Goal: Check status: Check status

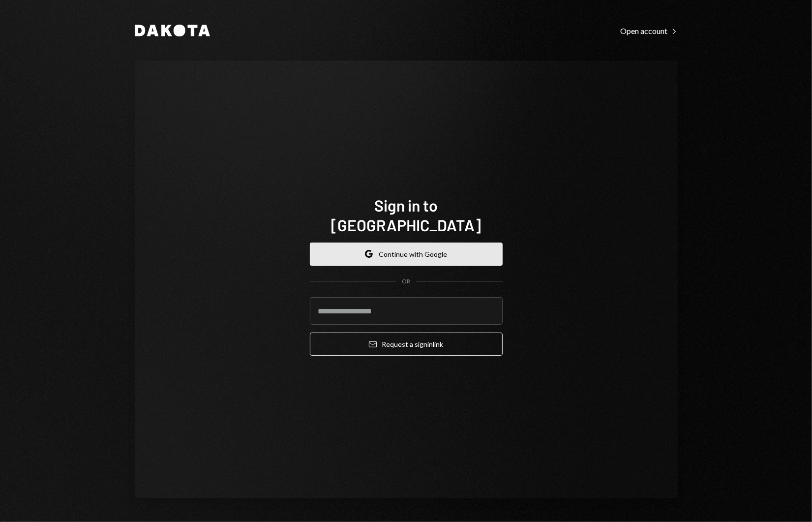
click at [373, 243] on button "Google Continue with Google" at bounding box center [406, 254] width 193 height 23
click at [378, 246] on button "Google Continue with Google" at bounding box center [406, 254] width 193 height 23
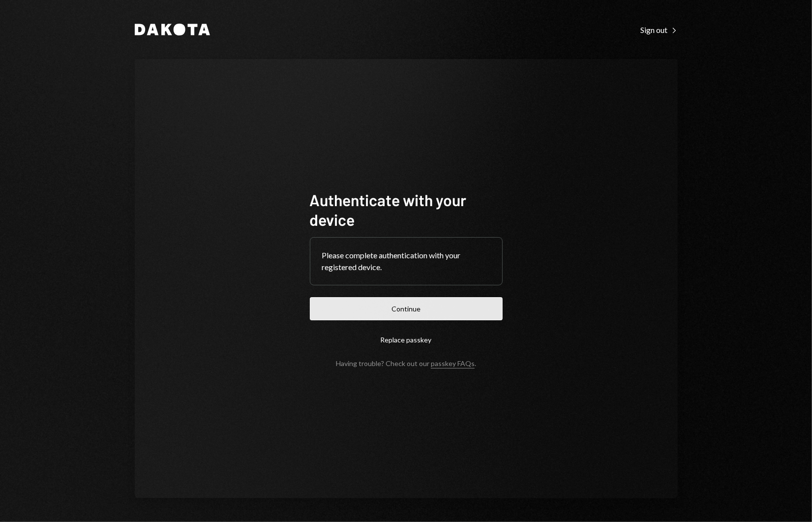
click at [397, 309] on button "Continue" at bounding box center [406, 308] width 193 height 23
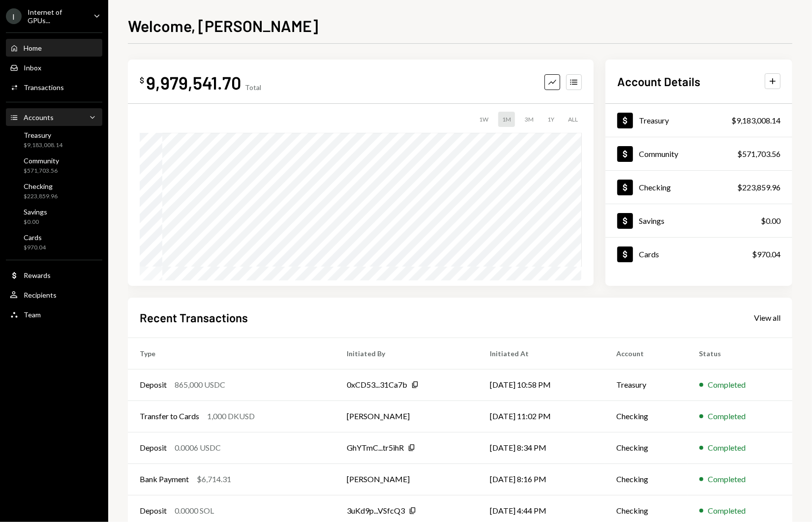
click at [63, 121] on div "Accounts Accounts Caret Down" at bounding box center [54, 117] width 89 height 11
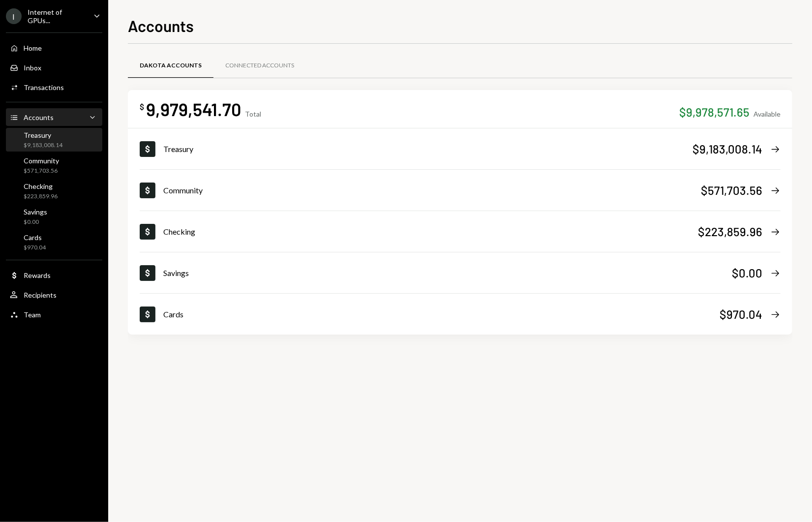
click at [57, 136] on div "Treasury" at bounding box center [43, 135] width 39 height 8
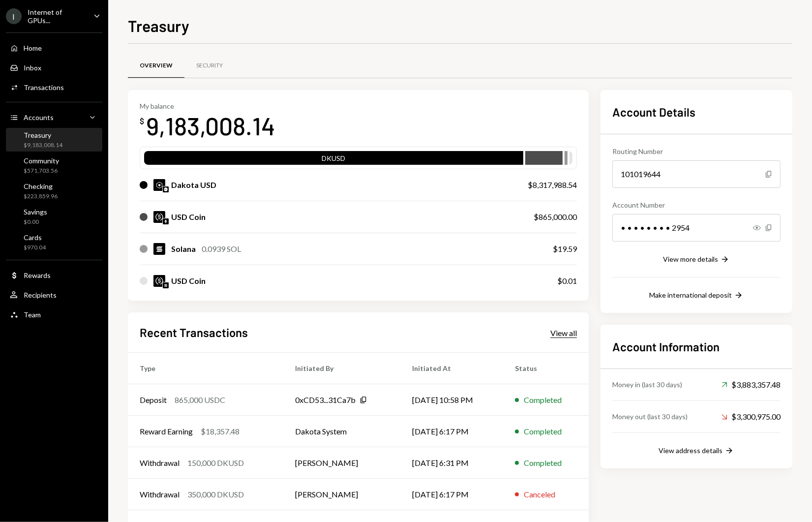
click at [562, 332] on div "View all" at bounding box center [564, 333] width 27 height 10
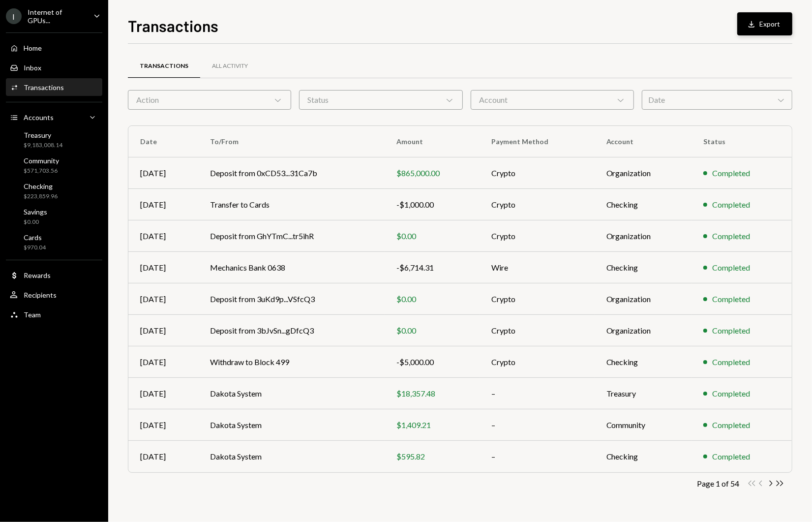
click at [763, 29] on button "Download Export" at bounding box center [764, 23] width 55 height 23
click at [40, 118] on div "Accounts" at bounding box center [39, 117] width 30 height 8
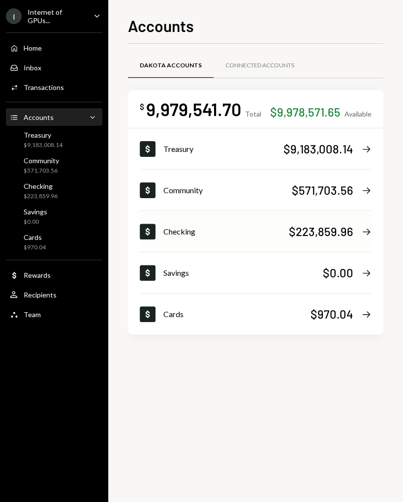
click at [322, 236] on div "$223,859.96" at bounding box center [321, 231] width 64 height 16
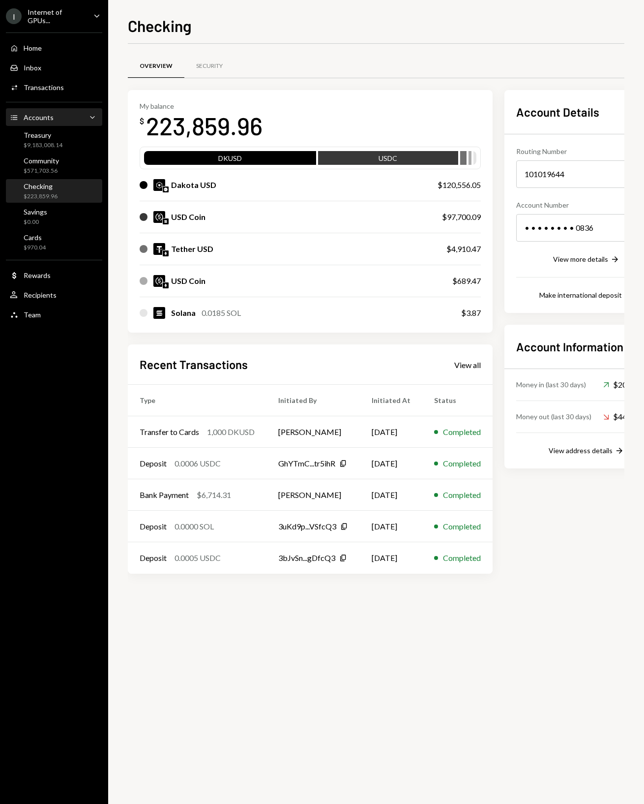
click at [37, 116] on div "Accounts" at bounding box center [39, 117] width 30 height 8
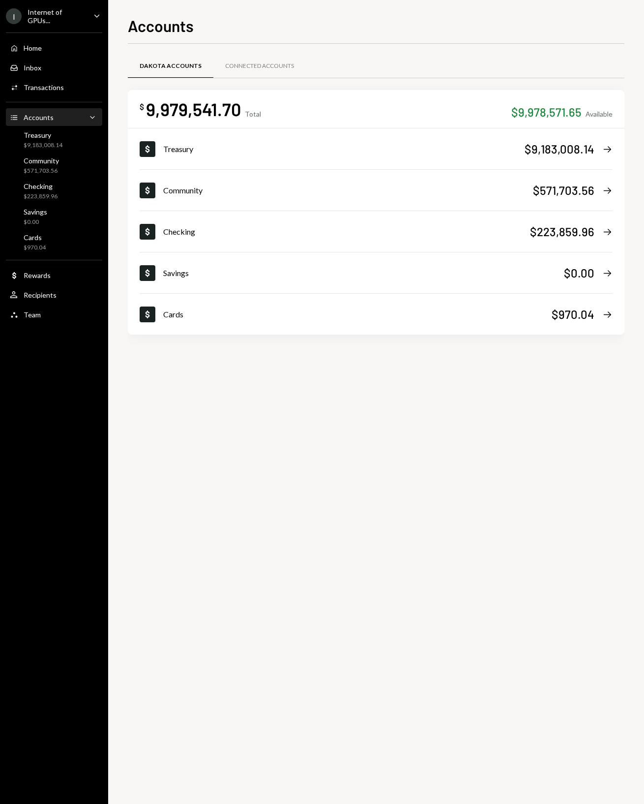
click at [592, 111] on div "Available" at bounding box center [599, 114] width 27 height 8
click at [65, 91] on div "Activities Transactions" at bounding box center [54, 87] width 89 height 17
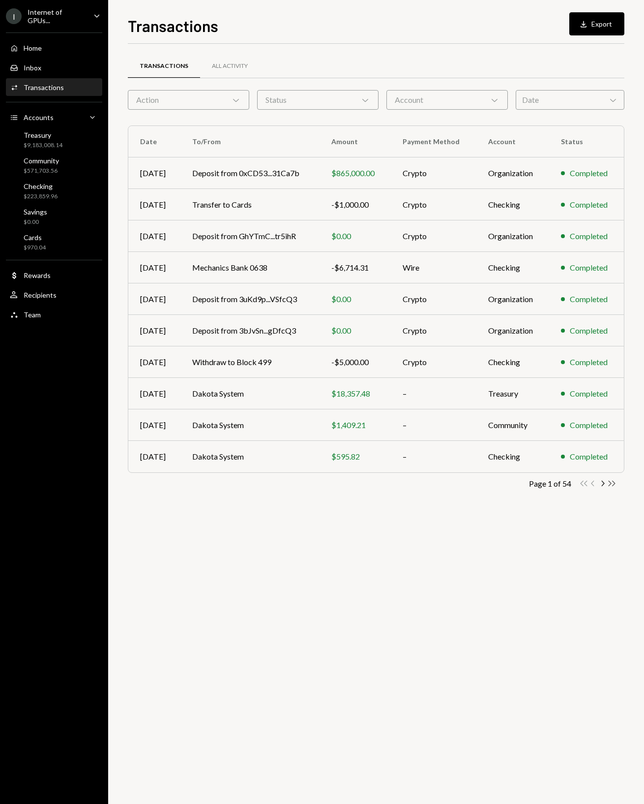
click at [613, 487] on icon "Double Arrow Right" at bounding box center [612, 483] width 9 height 9
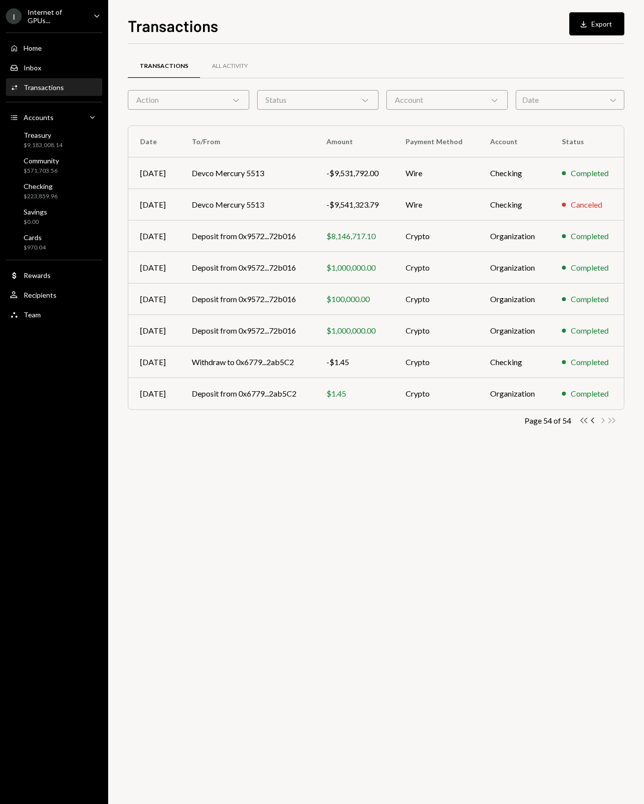
click at [584, 423] on icon "Double Arrow Left" at bounding box center [584, 420] width 9 height 9
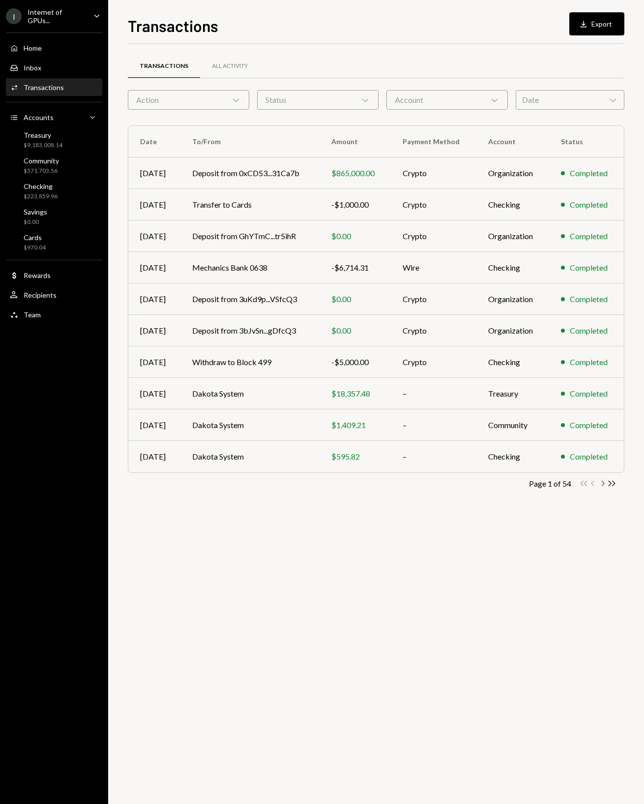
click at [601, 482] on icon "Chevron Right" at bounding box center [602, 483] width 9 height 9
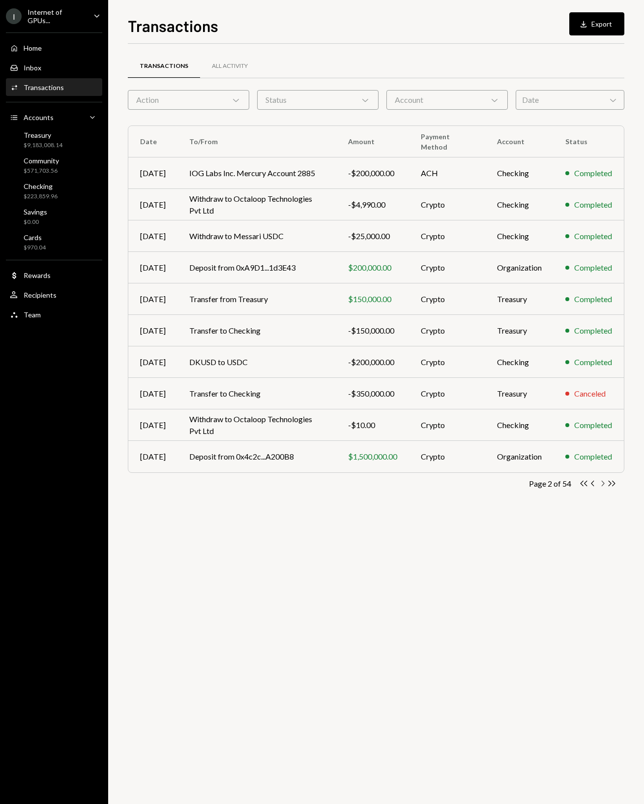
click at [606, 481] on icon "Chevron Right" at bounding box center [602, 483] width 9 height 9
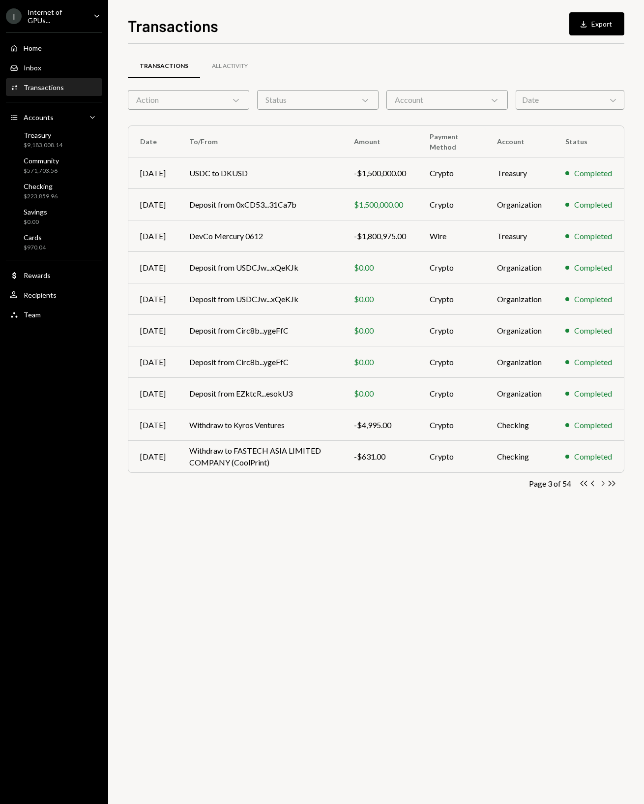
click at [600, 487] on icon "Chevron Right" at bounding box center [602, 483] width 9 height 9
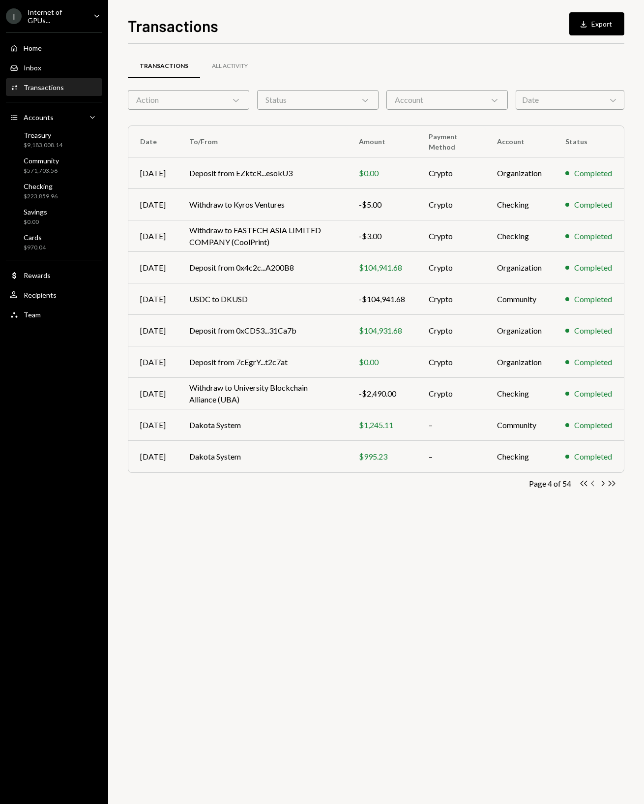
click at [593, 484] on icon "button" at bounding box center [592, 483] width 3 height 5
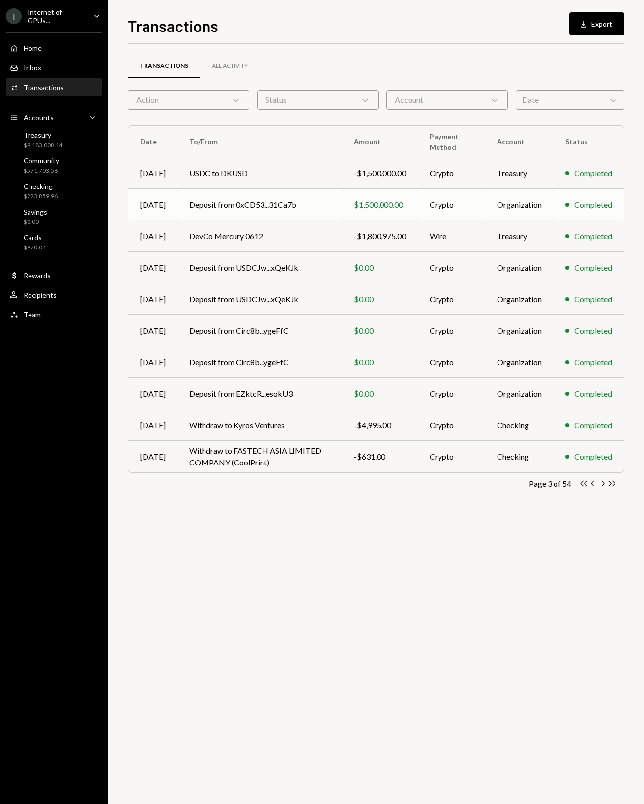
click at [450, 214] on td "Crypto" at bounding box center [451, 204] width 67 height 31
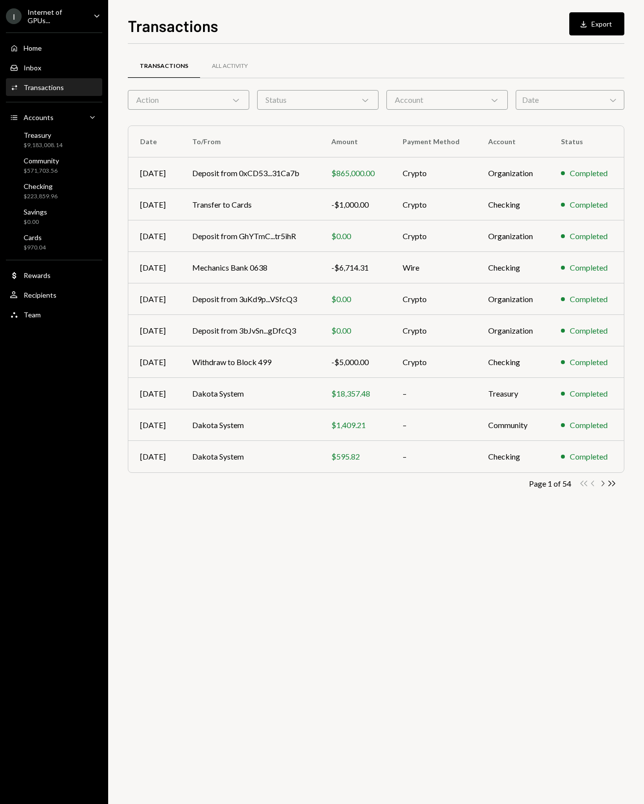
click at [605, 481] on icon "Chevron Right" at bounding box center [602, 483] width 9 height 9
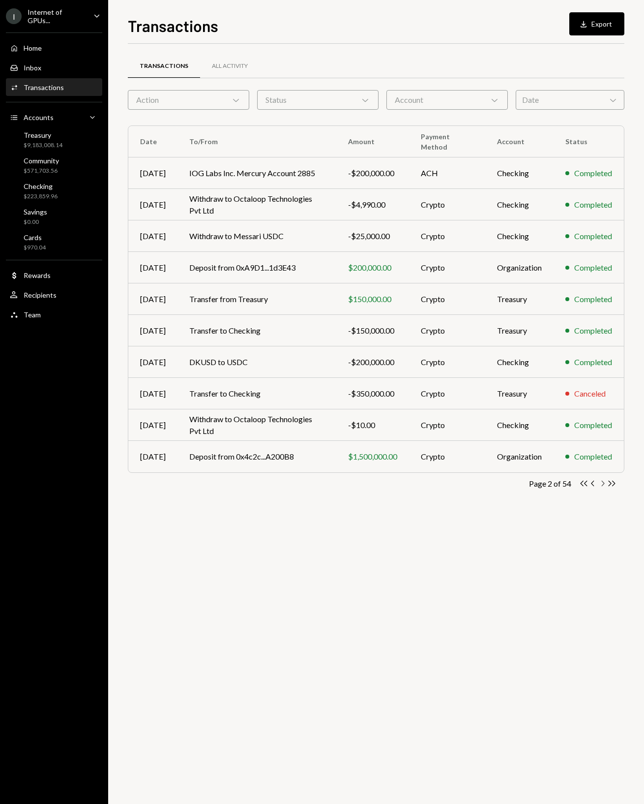
click at [606, 480] on icon "Chevron Right" at bounding box center [602, 483] width 9 height 9
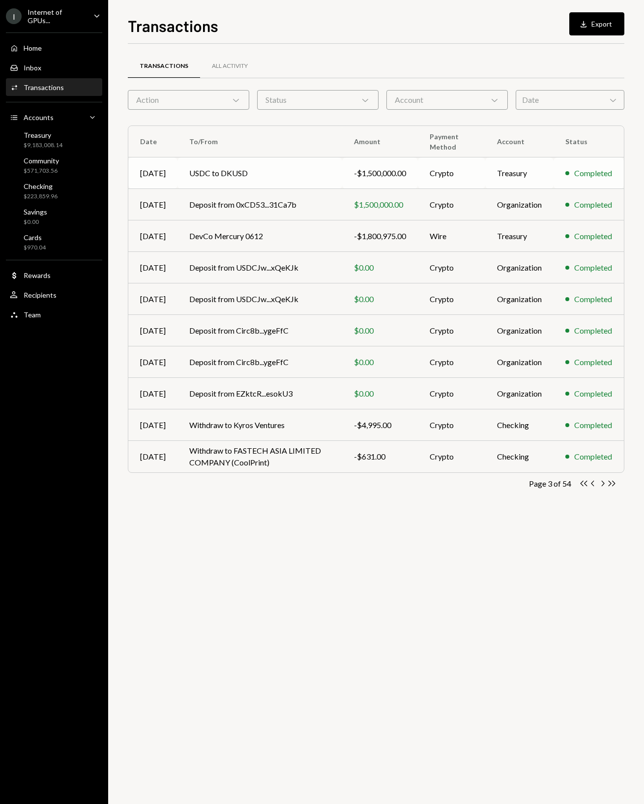
click at [428, 175] on td "Crypto" at bounding box center [451, 172] width 67 height 31
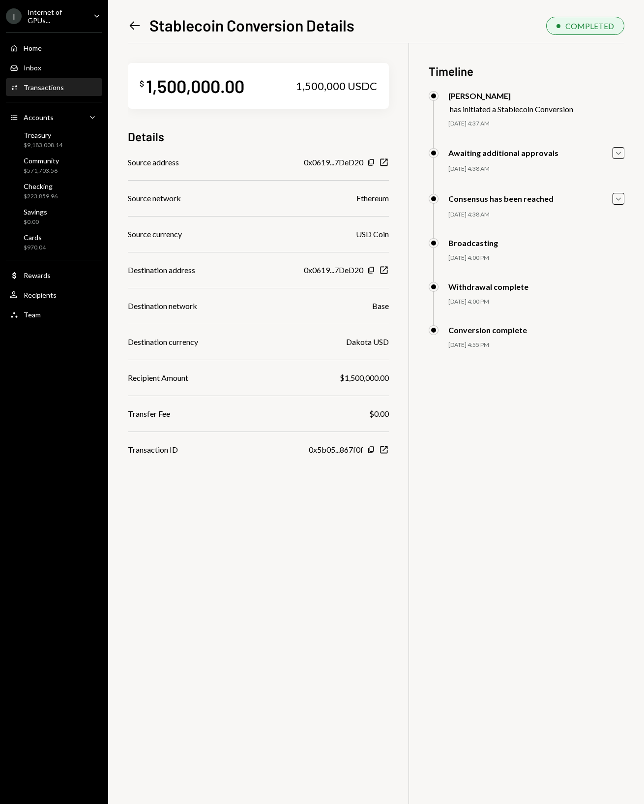
click at [205, 88] on div "1,500,000.00" at bounding box center [195, 86] width 98 height 22
copy div "1,500,000.00"
click at [130, 31] on icon "Left Arrow" at bounding box center [135, 26] width 14 height 14
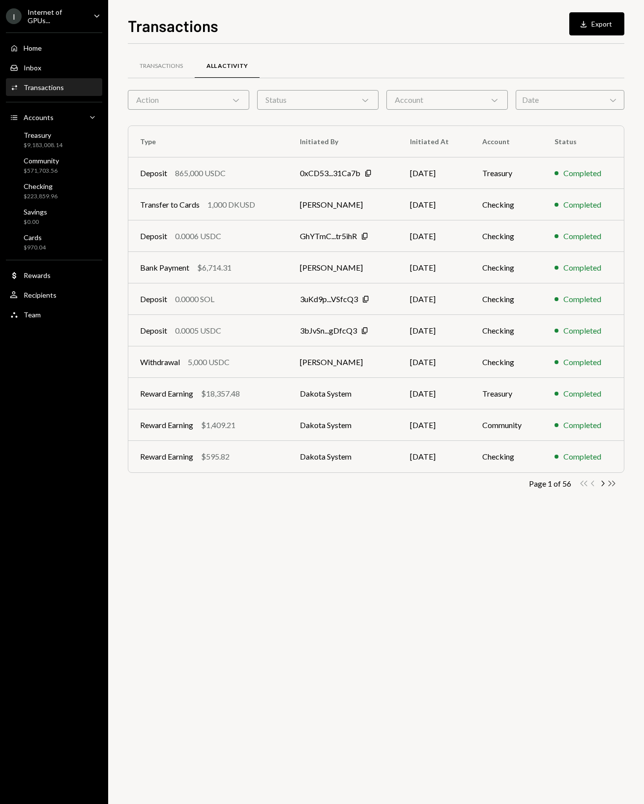
click at [608, 480] on icon "Double Arrow Right" at bounding box center [612, 483] width 9 height 9
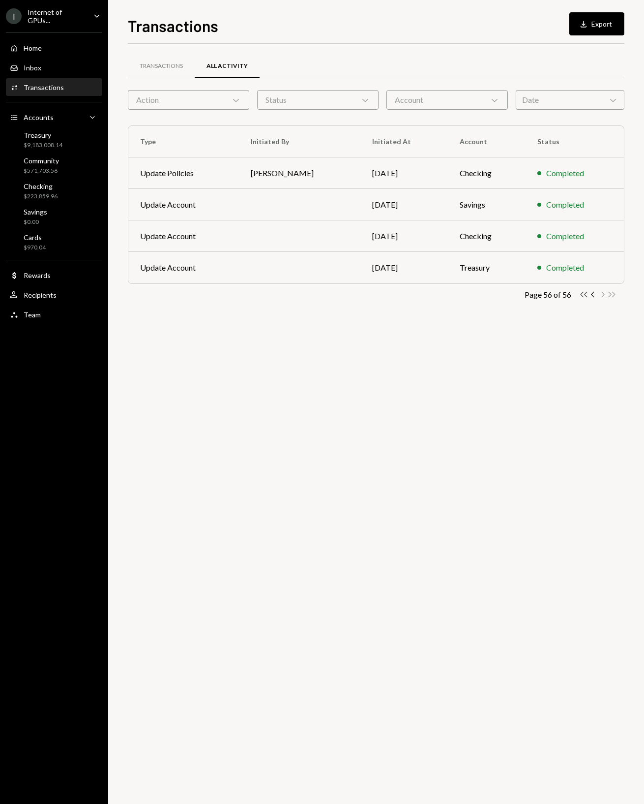
click at [582, 294] on icon "Double Arrow Left" at bounding box center [584, 294] width 9 height 9
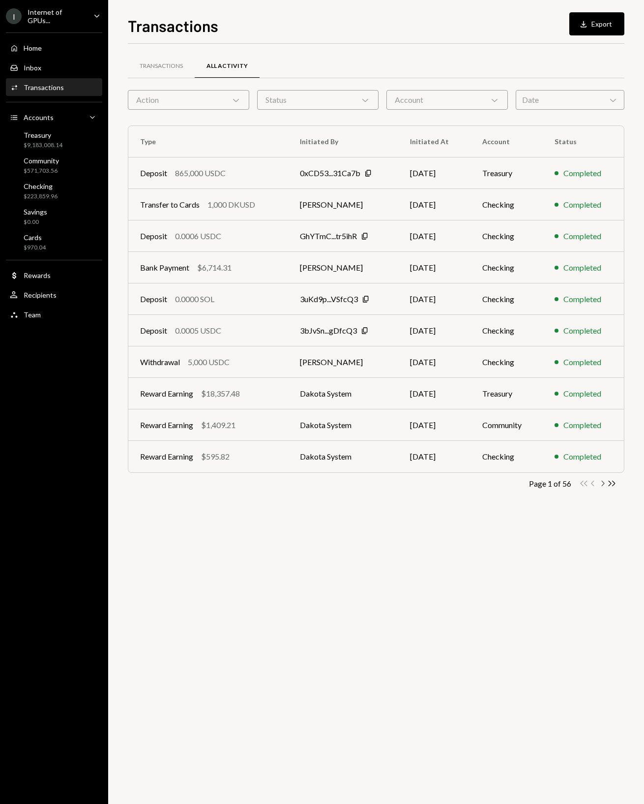
click at [605, 484] on icon "Chevron Right" at bounding box center [602, 483] width 9 height 9
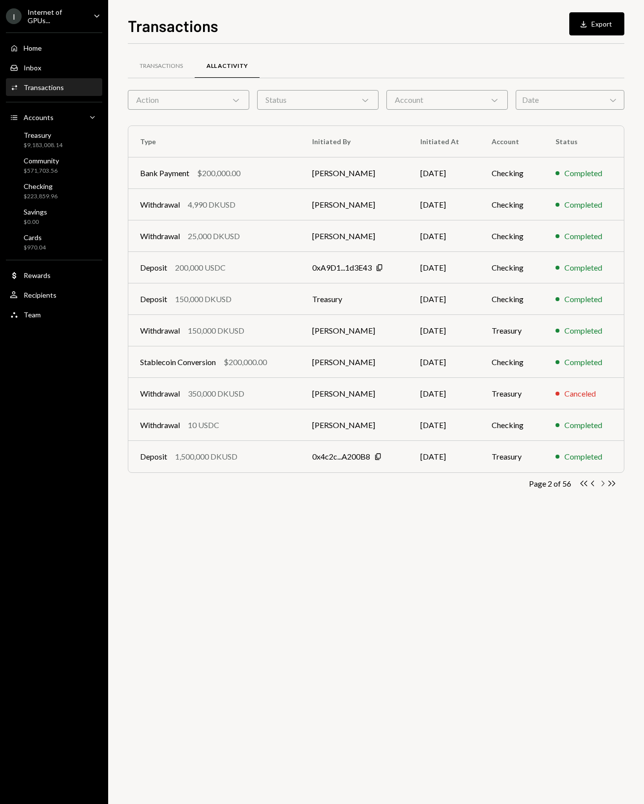
click at [605, 485] on icon "Chevron Right" at bounding box center [602, 483] width 9 height 9
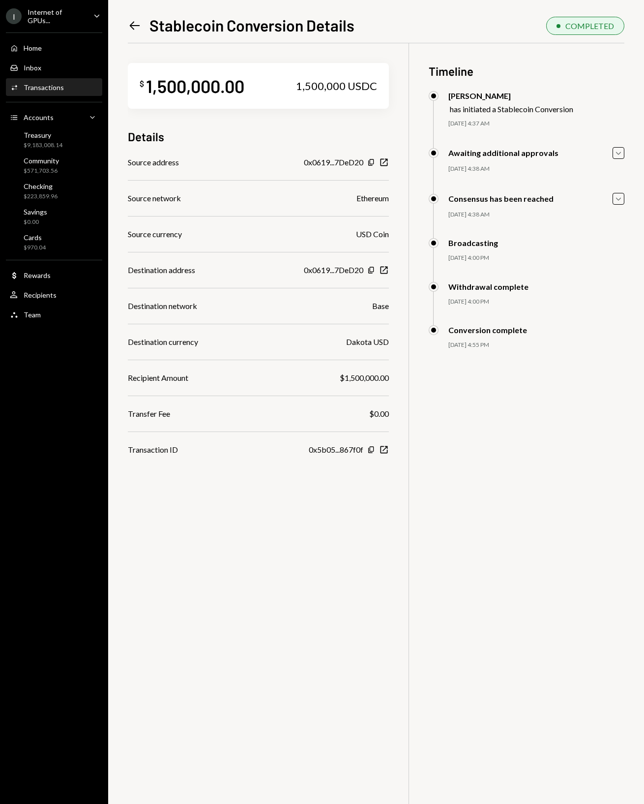
click at [121, 15] on div "Left Arrow Stablecoin Conversion Details COMPLETED $ 1,500,000.00 1,500,000 USD…" at bounding box center [376, 402] width 536 height 804
click at [140, 25] on icon "Left Arrow" at bounding box center [135, 26] width 14 height 14
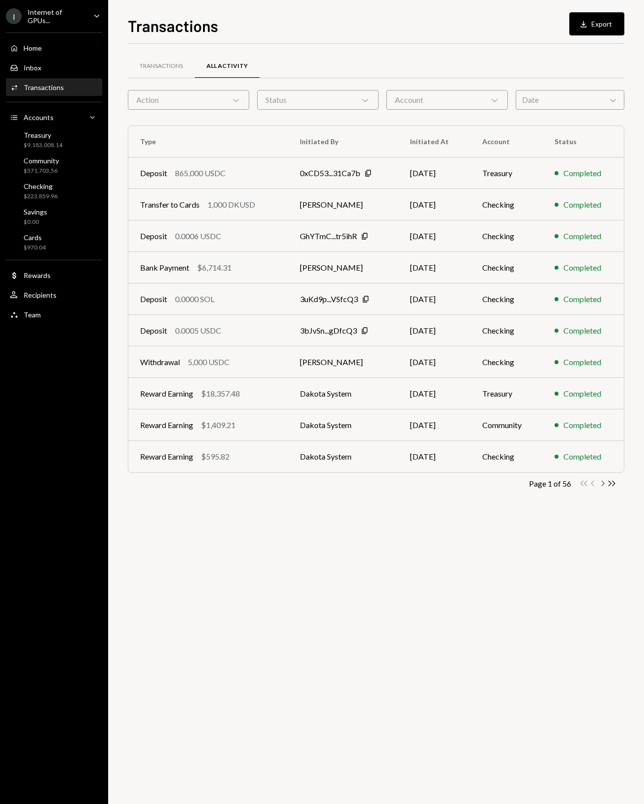
click at [605, 481] on icon "Chevron Right" at bounding box center [602, 483] width 9 height 9
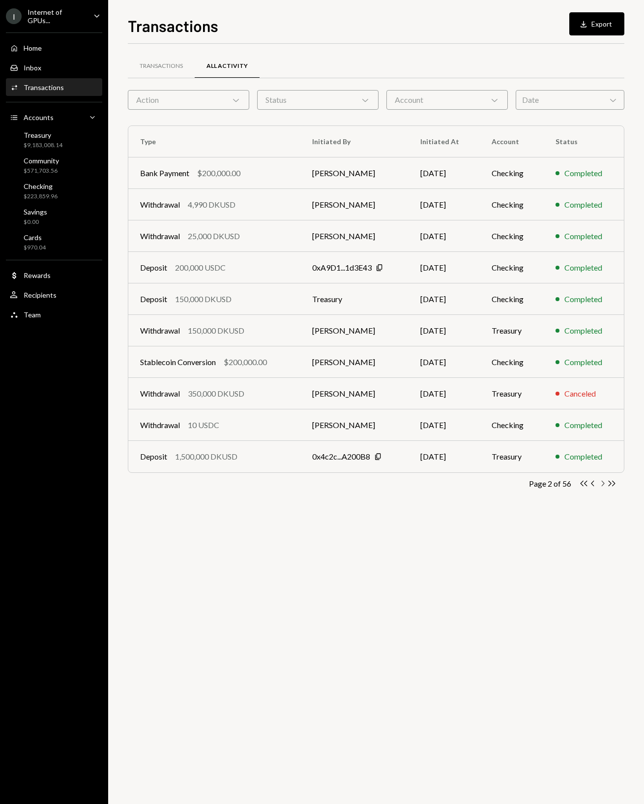
click at [605, 481] on icon "Chevron Right" at bounding box center [602, 483] width 9 height 9
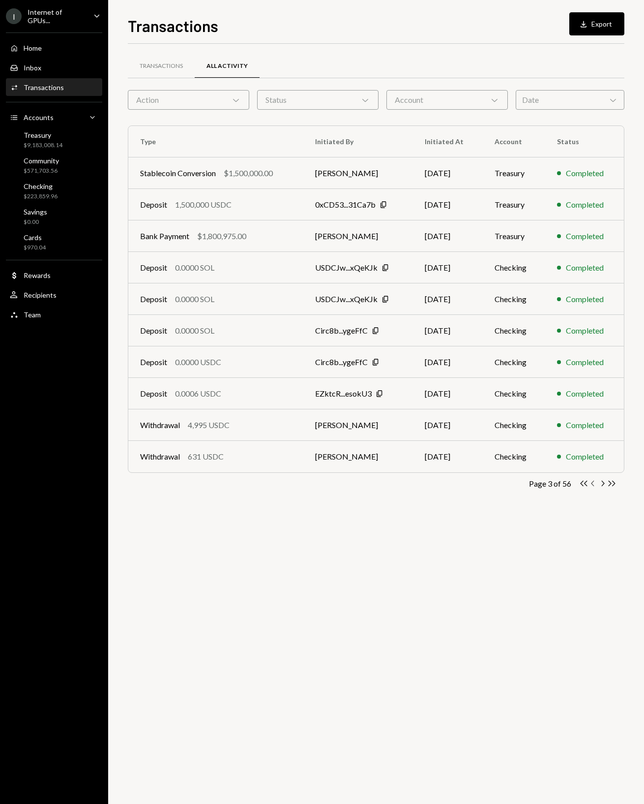
click at [592, 483] on icon "button" at bounding box center [592, 483] width 3 height 5
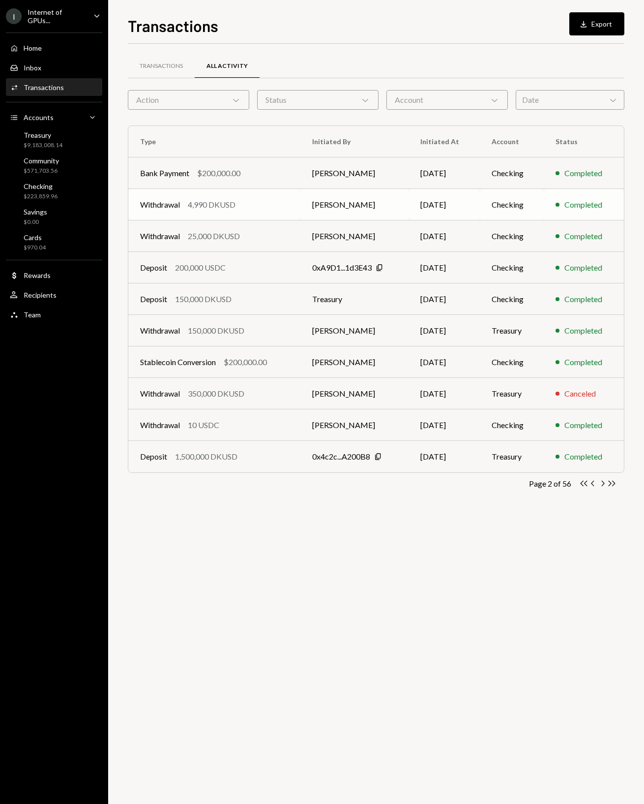
click at [410, 203] on td "08/18/2025" at bounding box center [444, 204] width 71 height 31
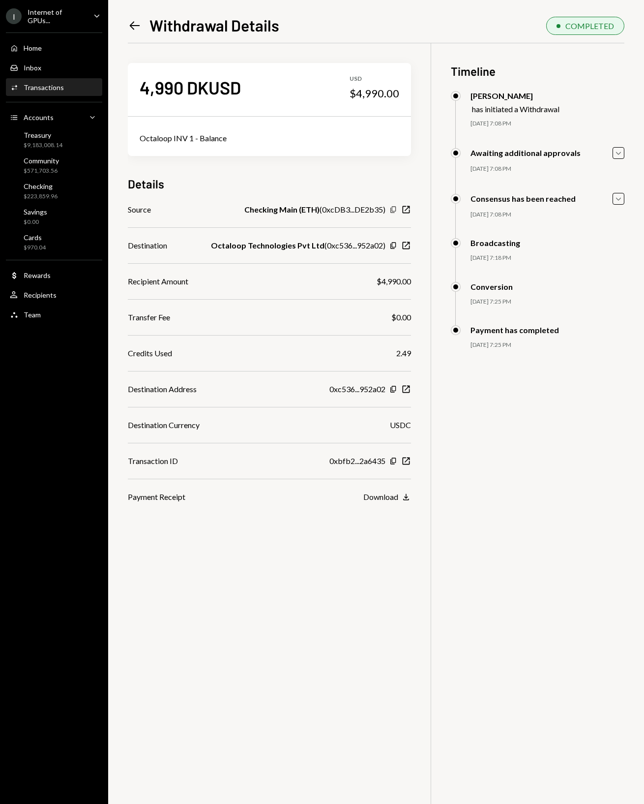
click at [390, 205] on div "Copy New Window" at bounding box center [401, 210] width 22 height 10
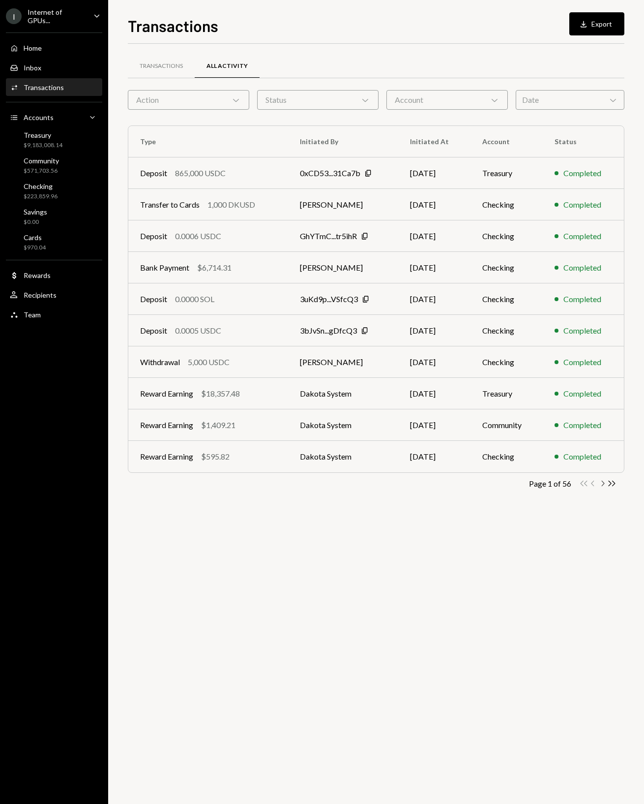
click at [606, 483] on icon "Chevron Right" at bounding box center [602, 483] width 9 height 9
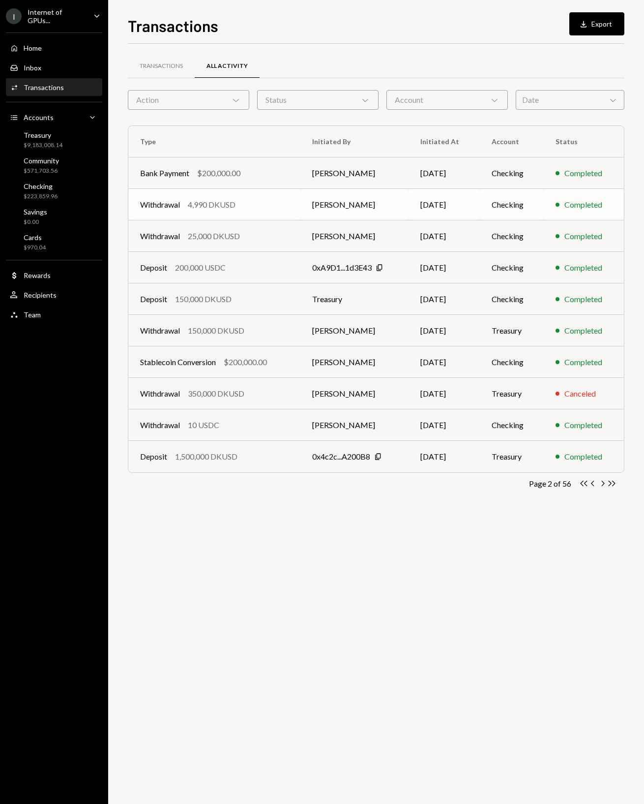
click at [409, 214] on td "[DATE]" at bounding box center [444, 204] width 71 height 31
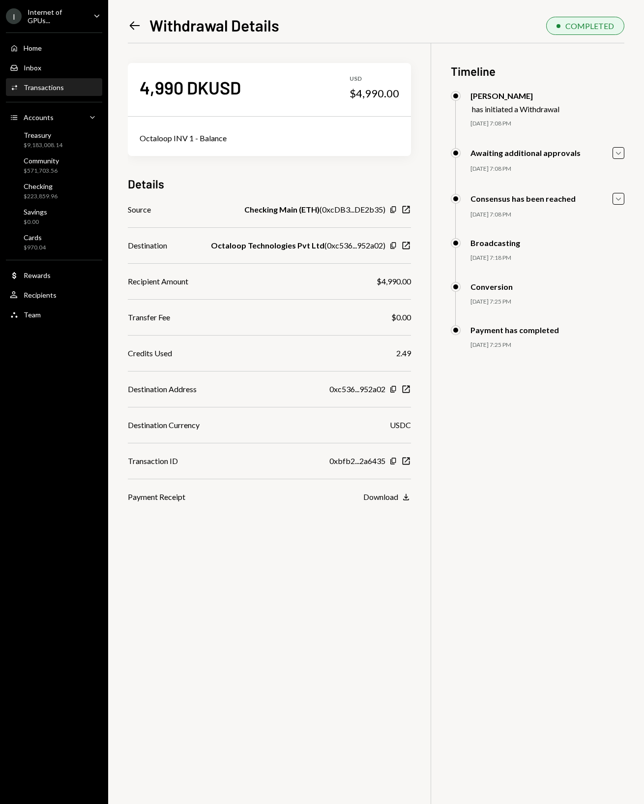
click at [343, 209] on div "Checking Main (ETH) ( 0xcDB3...DE2b35 )" at bounding box center [315, 210] width 141 height 12
click at [406, 205] on icon "New Window" at bounding box center [406, 210] width 10 height 10
click at [136, 31] on icon "Left Arrow" at bounding box center [135, 26] width 14 height 14
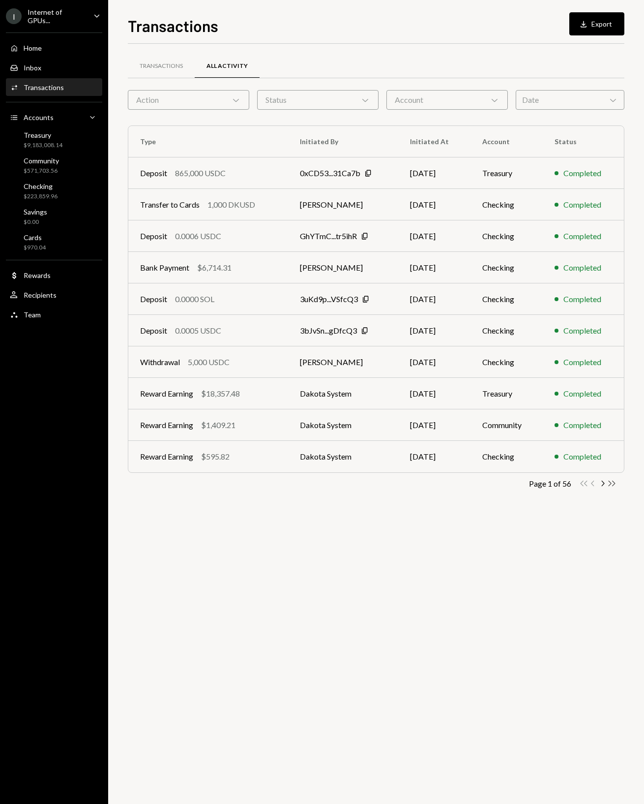
click at [608, 481] on icon "Double Arrow Right" at bounding box center [612, 483] width 9 height 9
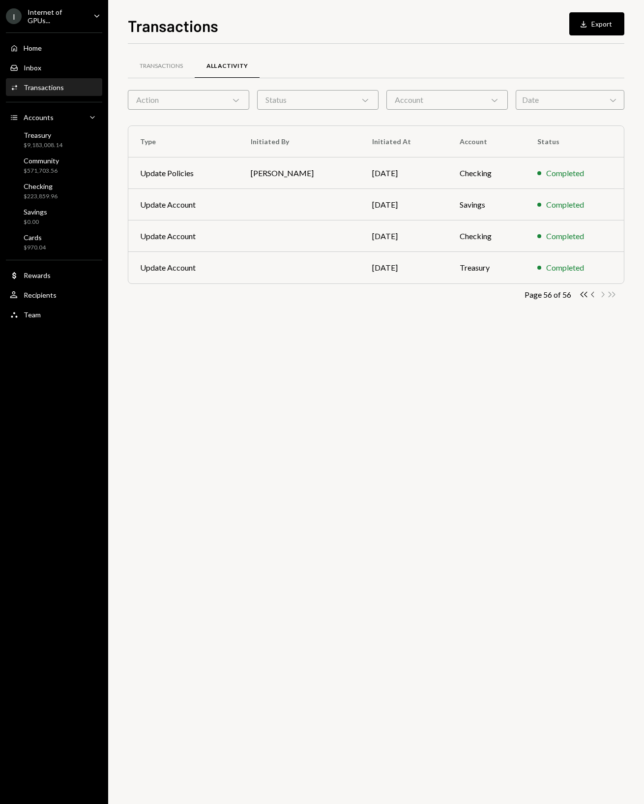
click at [591, 292] on icon "Chevron Left" at bounding box center [593, 294] width 9 height 9
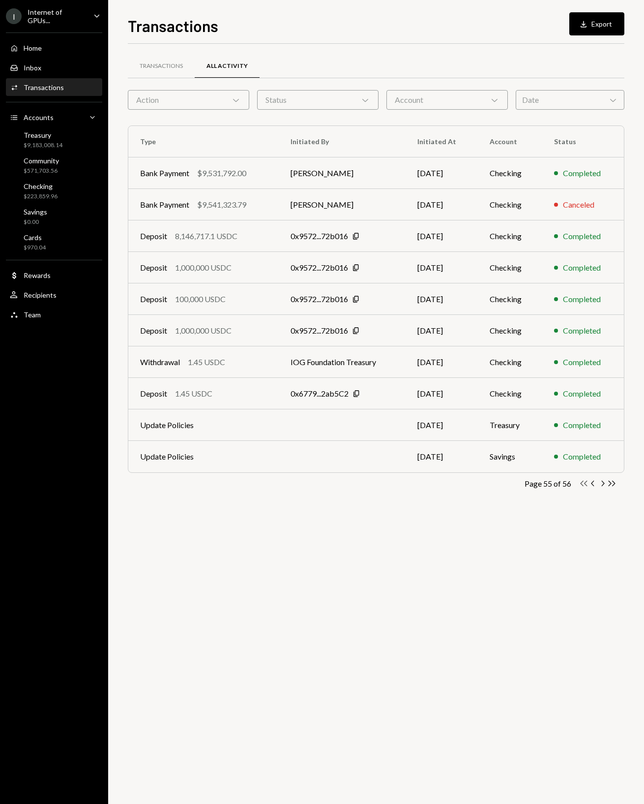
click at [587, 480] on icon "Double Arrow Left" at bounding box center [584, 483] width 9 height 9
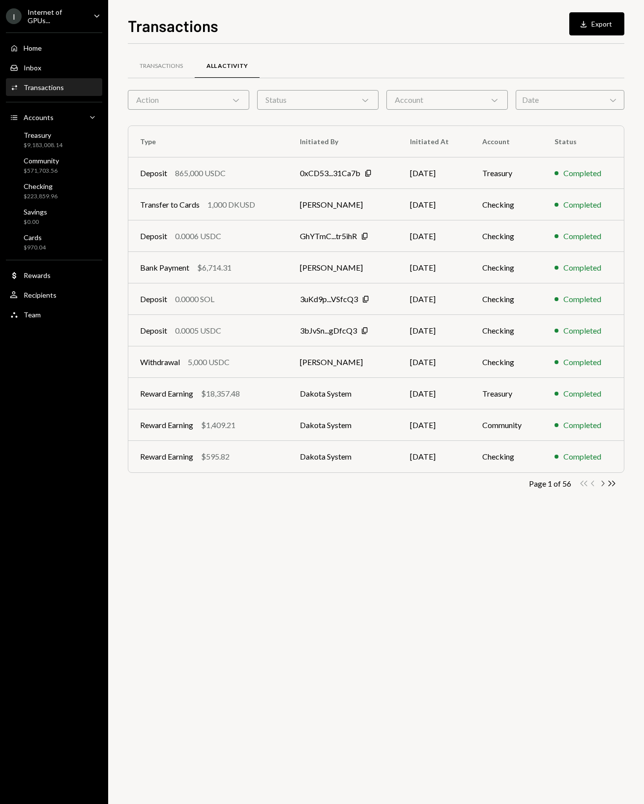
click at [604, 482] on icon "Chevron Right" at bounding box center [602, 483] width 9 height 9
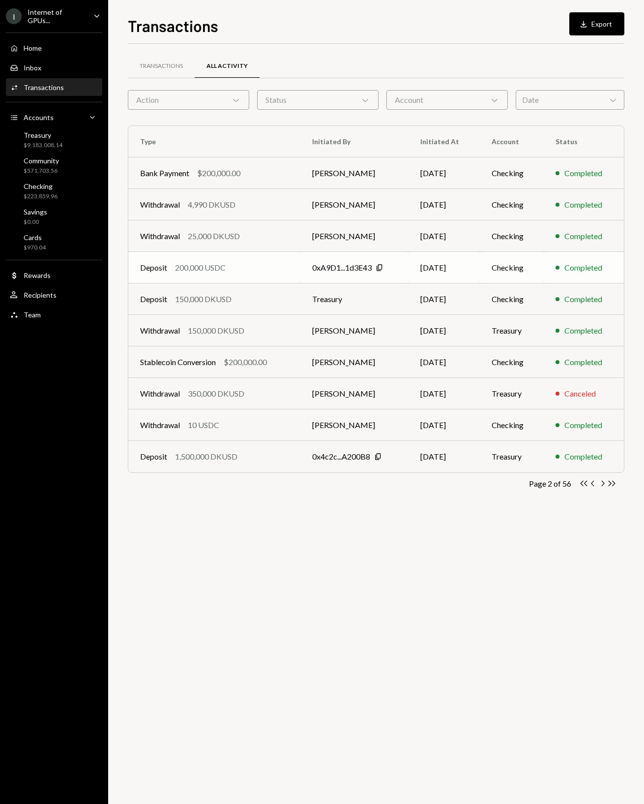
click at [277, 272] on div "Deposit 200,000 USDC" at bounding box center [214, 268] width 149 height 12
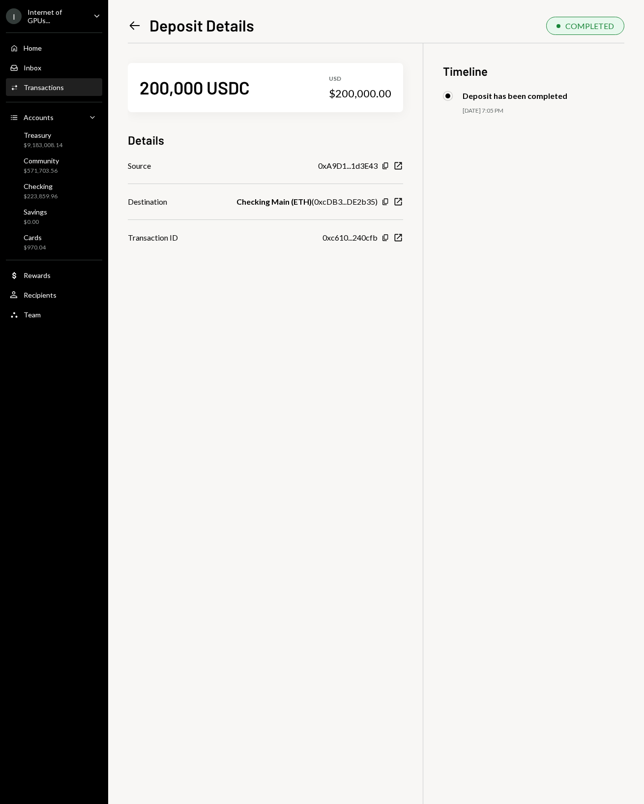
click at [186, 96] on div "200,000 USDC" at bounding box center [195, 87] width 110 height 22
copy div "200,000"
click at [79, 236] on div "Cards $970.04" at bounding box center [54, 242] width 89 height 19
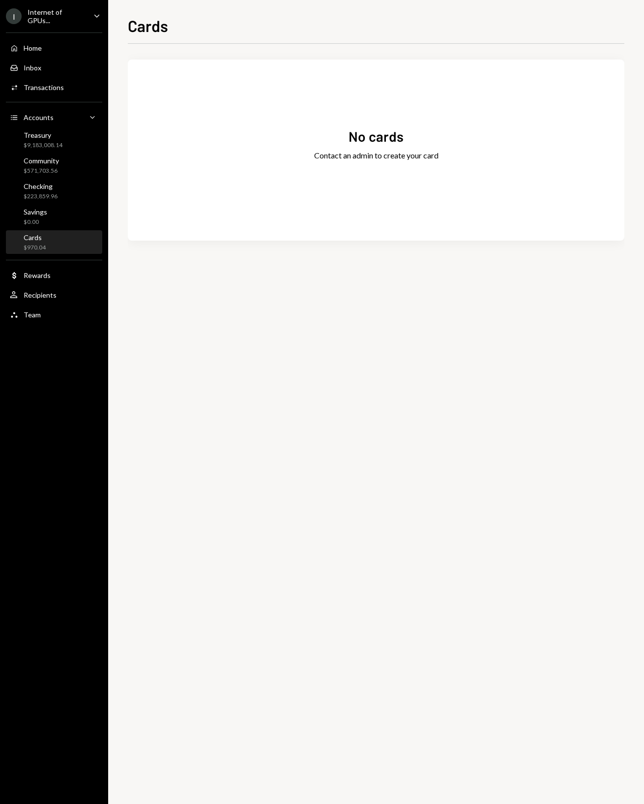
click at [218, 176] on div "No cards Contact an admin to create your card" at bounding box center [376, 149] width 497 height 157
click at [72, 44] on div "Home Home" at bounding box center [54, 48] width 89 height 9
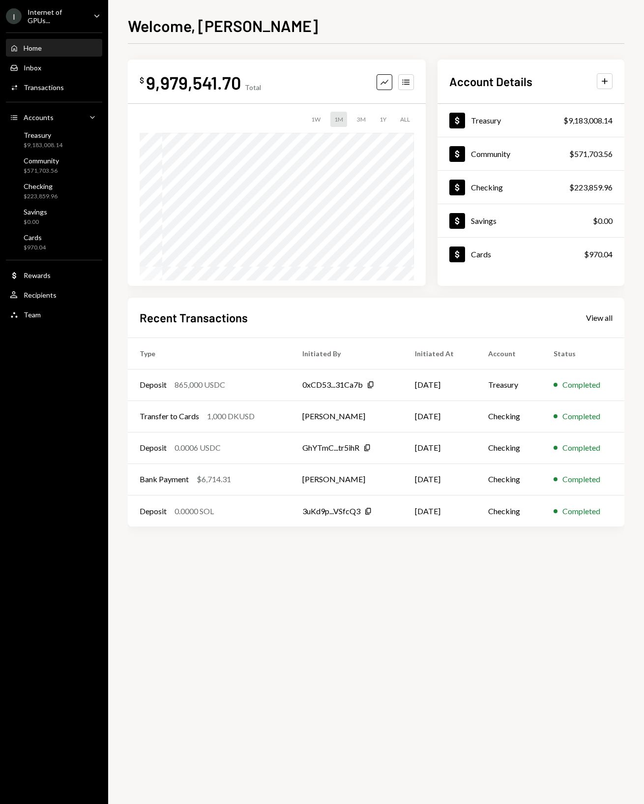
click at [598, 312] on link "View all" at bounding box center [599, 317] width 27 height 11
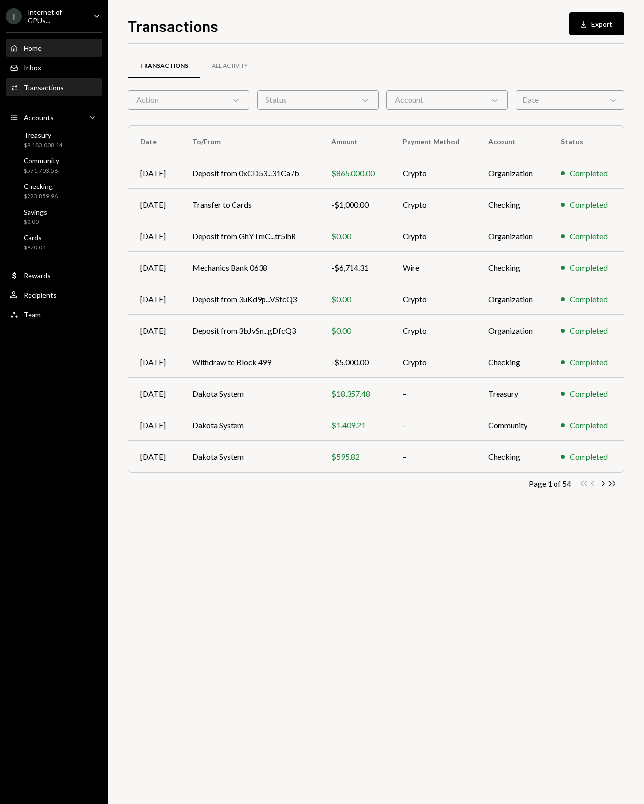
click at [53, 55] on div "Home Home" at bounding box center [54, 48] width 89 height 17
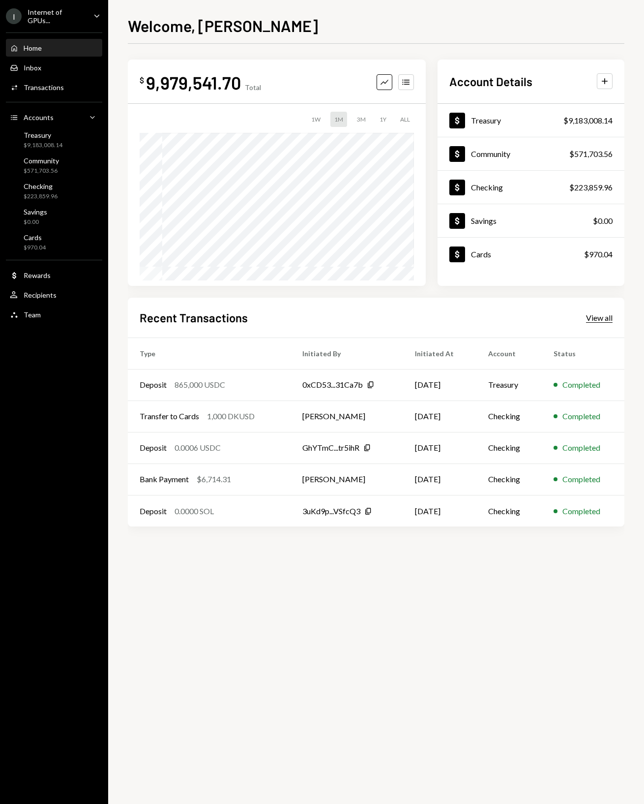
click at [598, 313] on div "View all" at bounding box center [599, 318] width 27 height 10
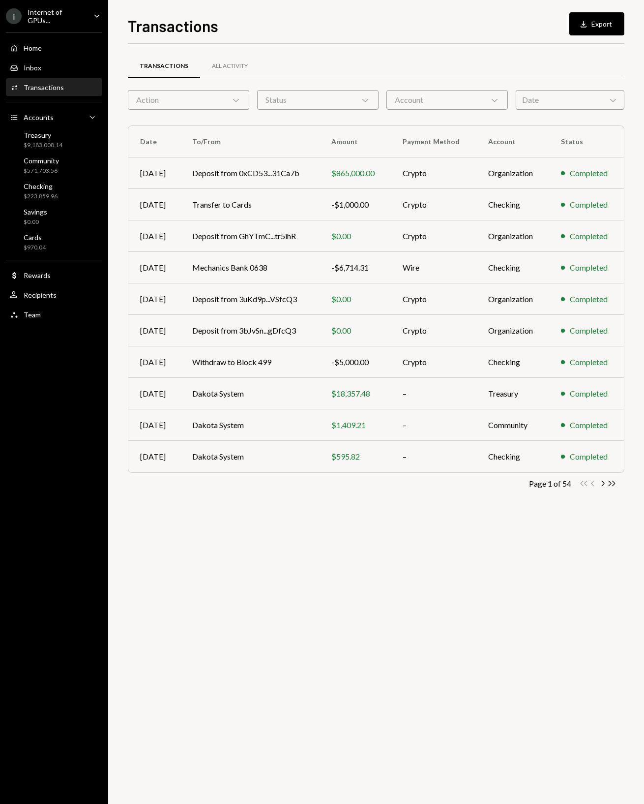
click at [548, 107] on div "Date Chevron Down" at bounding box center [570, 100] width 109 height 20
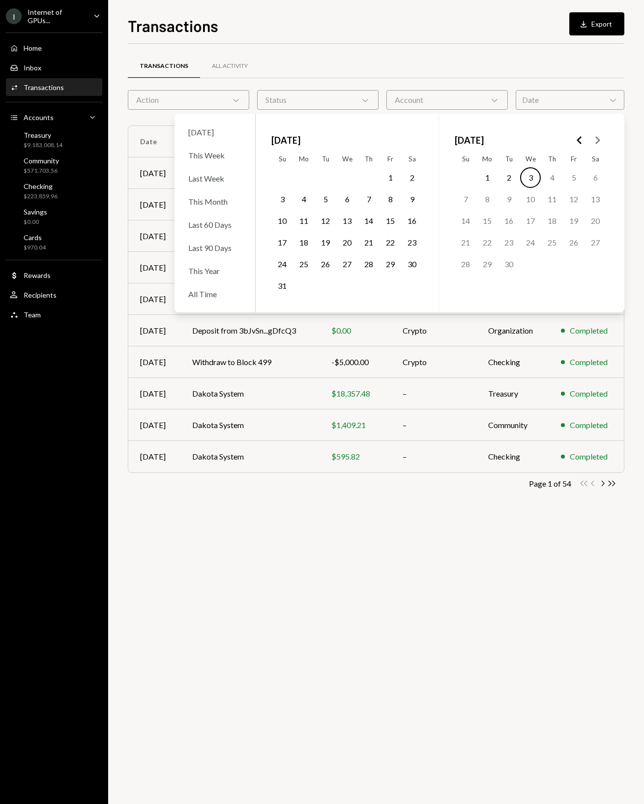
click at [489, 107] on div "Account Chevron Down" at bounding box center [448, 100] width 122 height 20
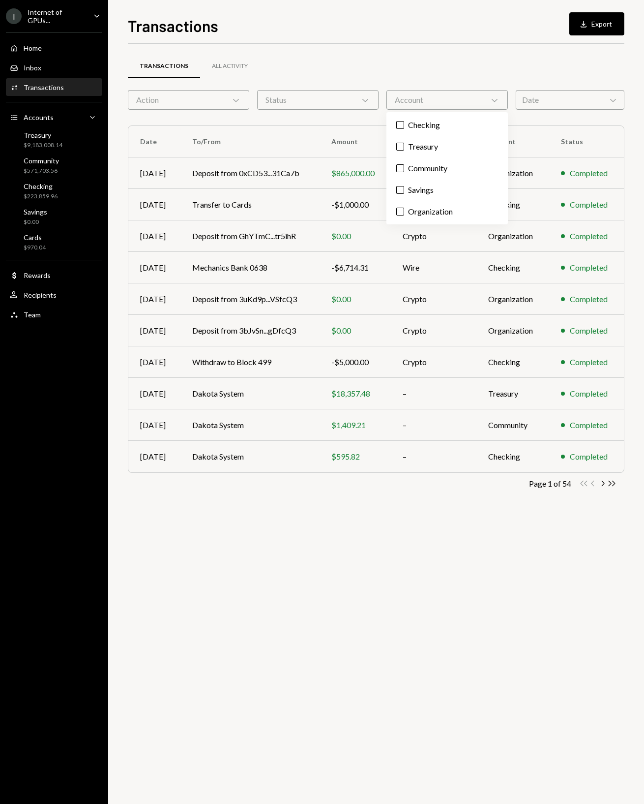
click at [356, 101] on div "Status Chevron Down" at bounding box center [318, 100] width 122 height 20
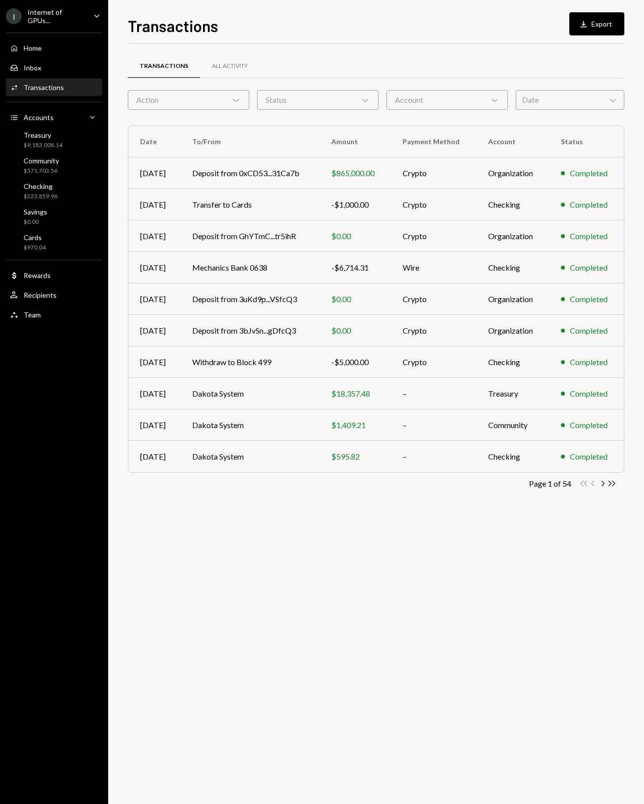
click at [233, 98] on icon "Chevron Down" at bounding box center [236, 100] width 10 height 10
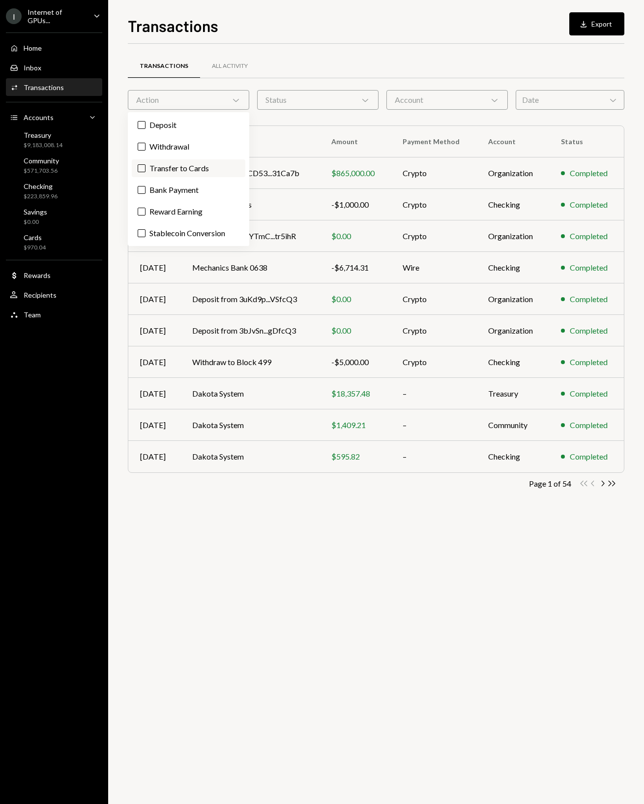
click at [221, 171] on label "Transfer to Cards" at bounding box center [189, 168] width 114 height 18
click at [146, 171] on button "Transfer to Cards" at bounding box center [142, 168] width 8 height 8
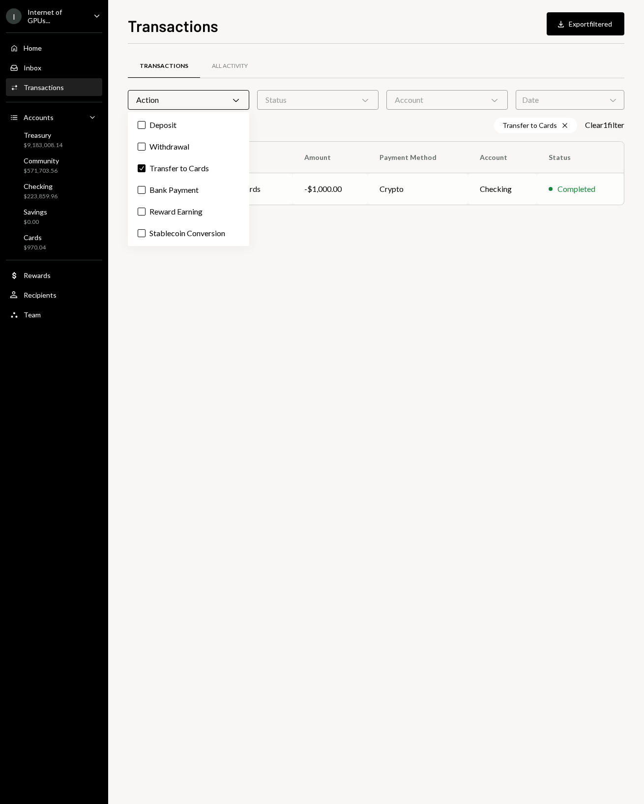
click at [350, 177] on td "-$1,000.00" at bounding box center [331, 188] width 76 height 31
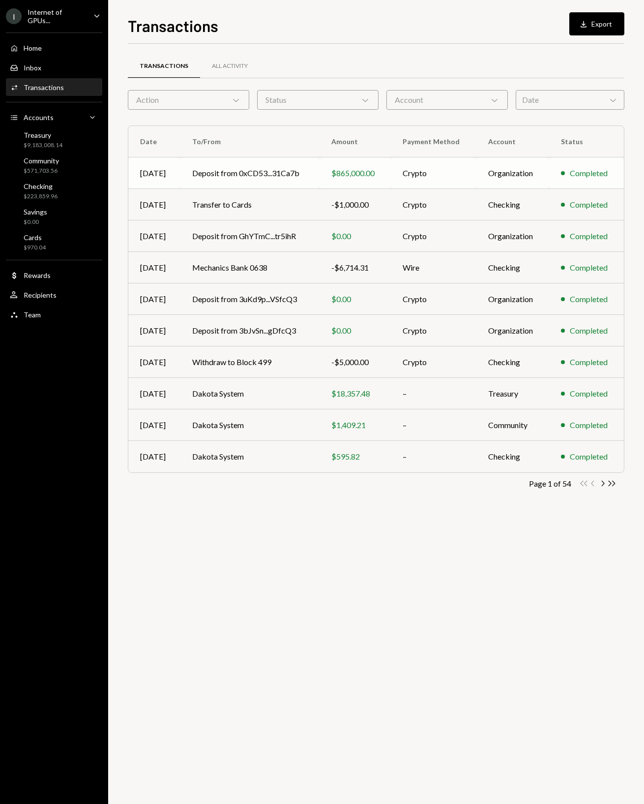
click at [251, 178] on td "Deposit from 0xCD53...31Ca7b" at bounding box center [250, 172] width 139 height 31
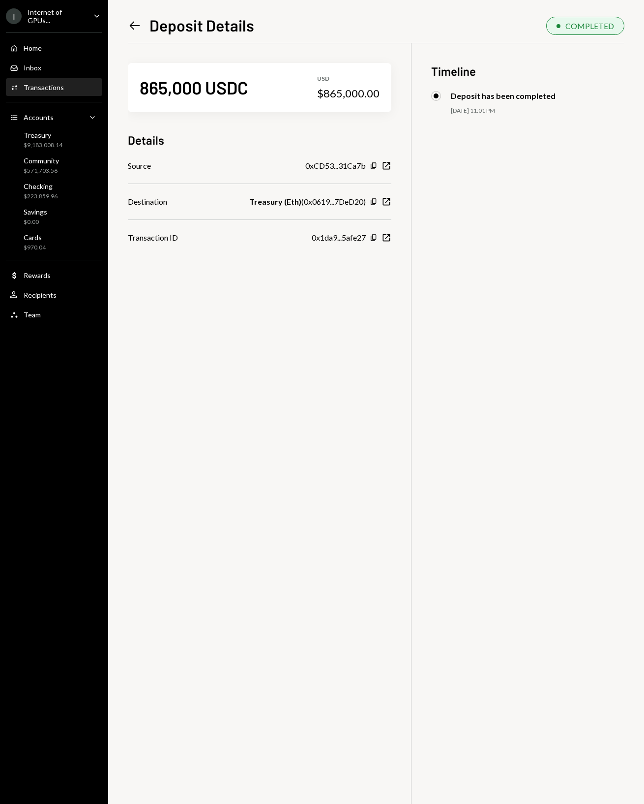
click at [128, 21] on icon "Left Arrow" at bounding box center [135, 26] width 14 height 14
